Goal: Complete application form

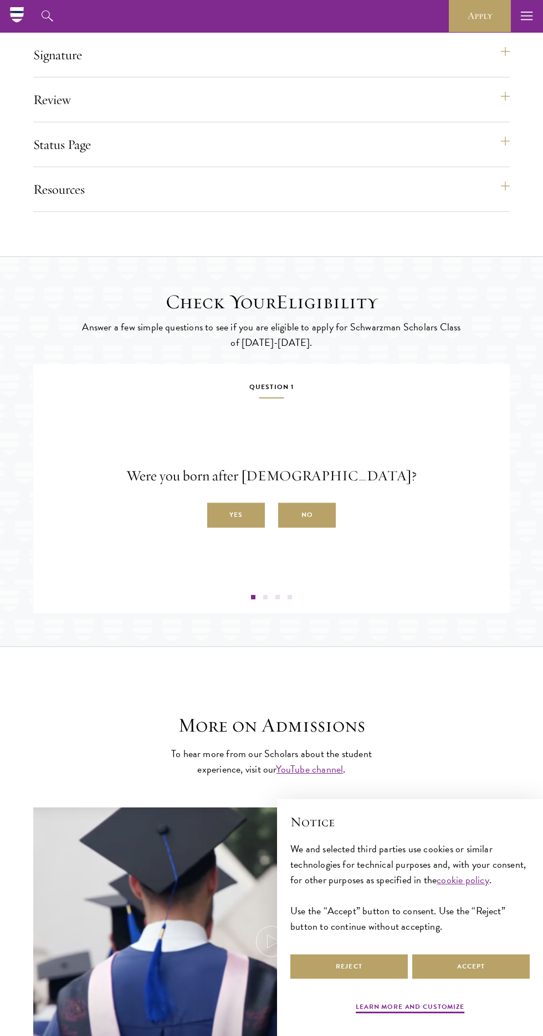
scroll to position [1487, 0]
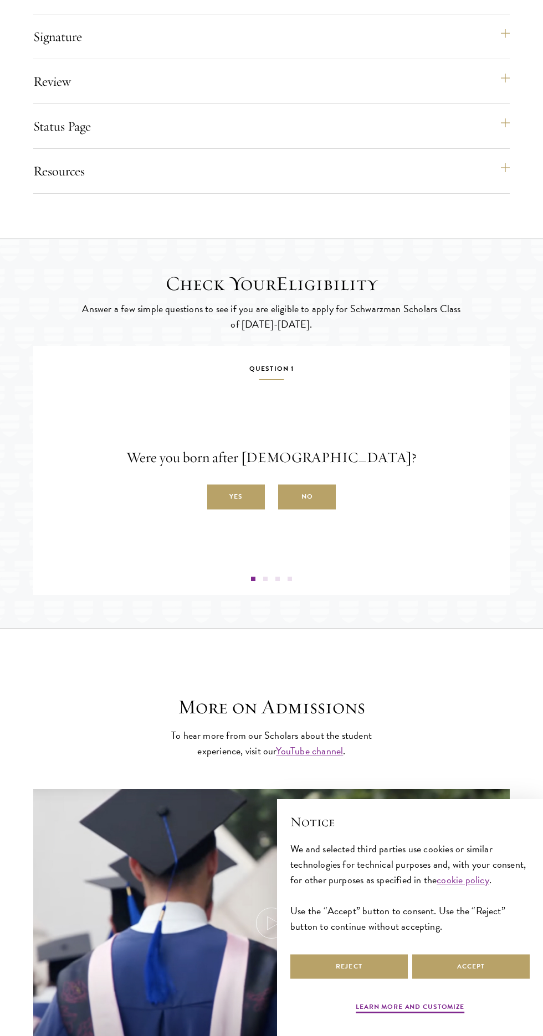
click at [242, 510] on label "Yes" at bounding box center [236, 497] width 58 height 25
click at [217, 496] on input "Yes" at bounding box center [212, 491] width 10 height 10
click at [245, 510] on label "Yes" at bounding box center [236, 497] width 58 height 25
click at [217, 496] on input "Yes" at bounding box center [212, 491] width 10 height 10
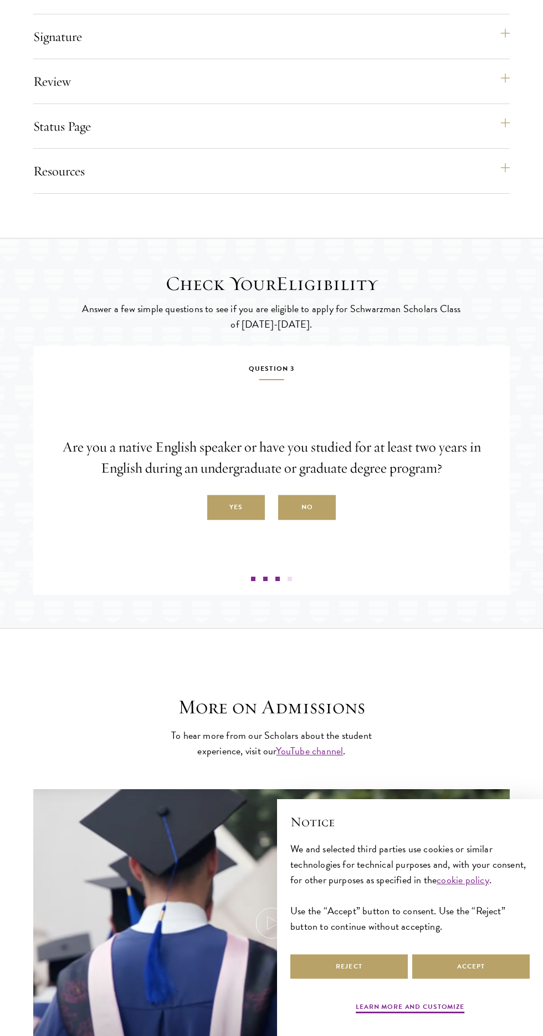
click at [239, 520] on label "Yes" at bounding box center [236, 508] width 58 height 25
click at [217, 507] on input "Yes" at bounding box center [212, 502] width 10 height 10
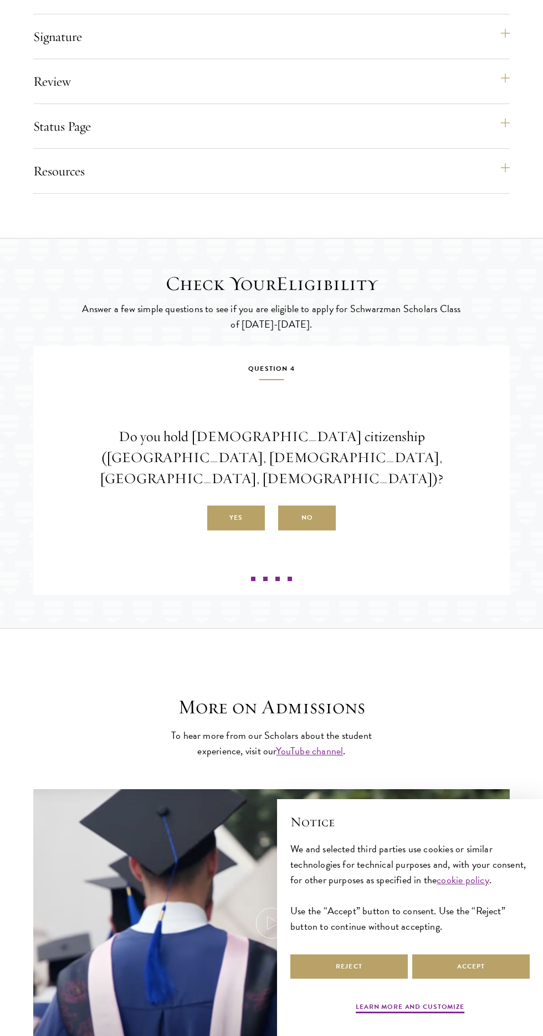
click at [317, 522] on label "No" at bounding box center [307, 518] width 58 height 25
click at [288, 517] on input "No" at bounding box center [283, 512] width 10 height 10
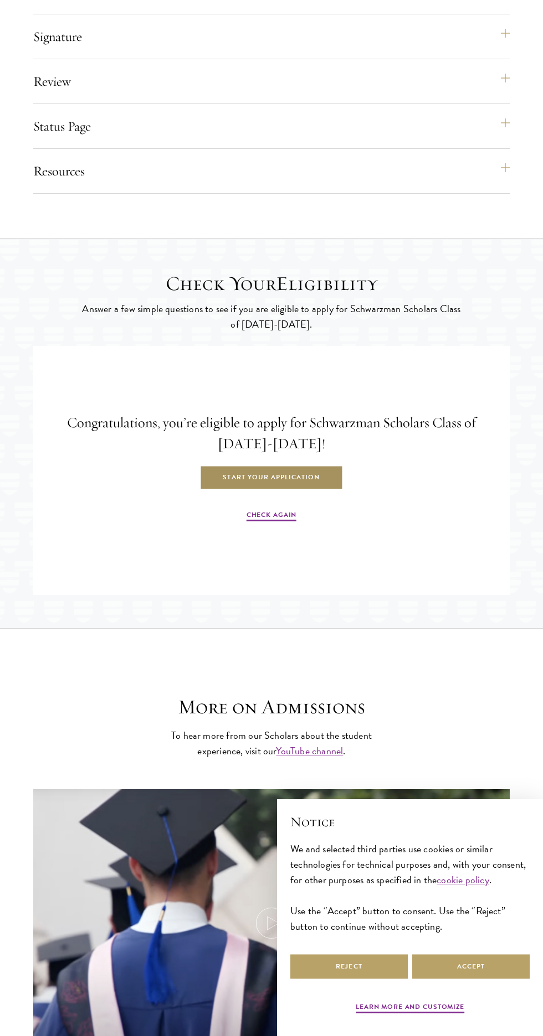
click at [239, 491] on link "Start Your Application" at bounding box center [270, 478] width 143 height 25
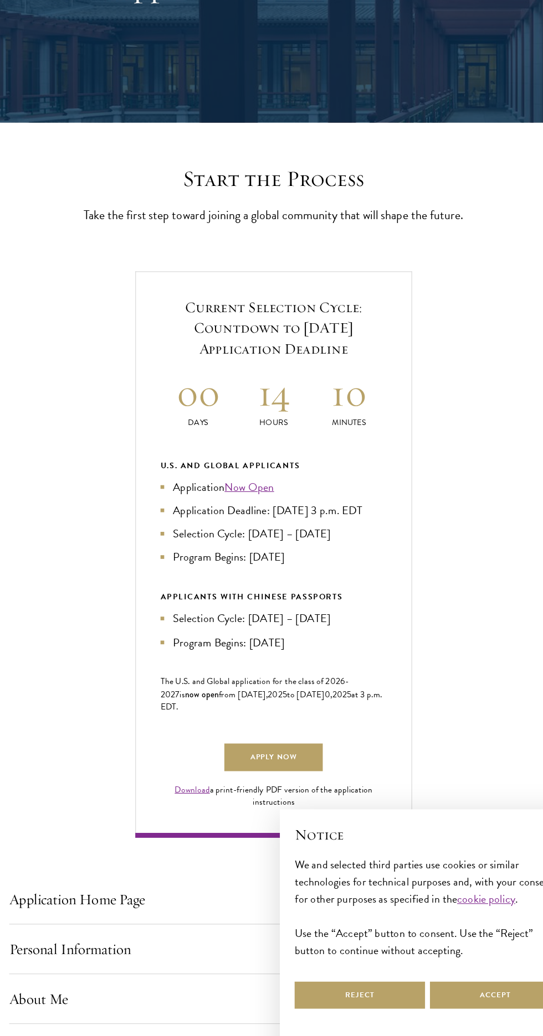
scroll to position [104, 0]
